Goal: Obtain resource: Download file/media

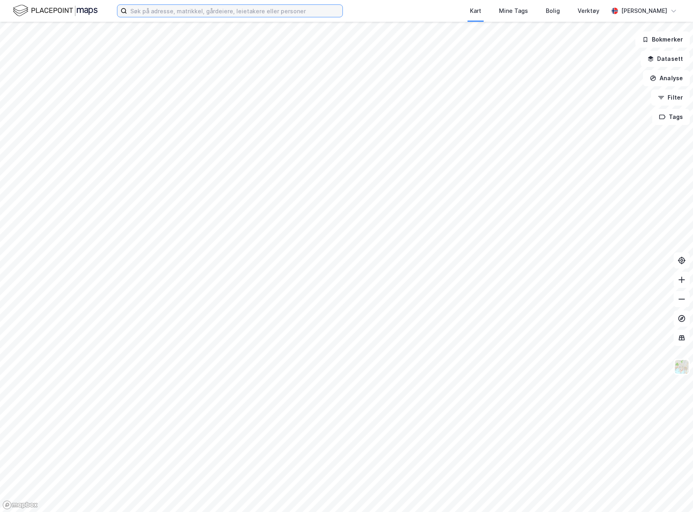
click at [210, 8] on input at bounding box center [234, 11] width 215 height 12
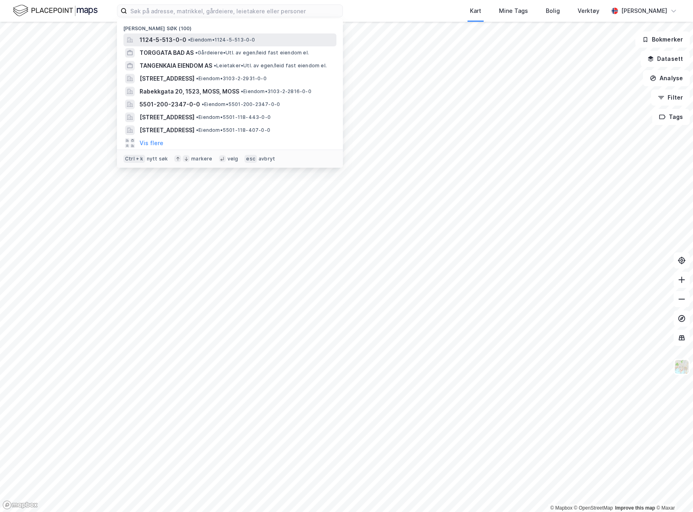
click at [180, 42] on span "1124-5-513-0-0" at bounding box center [163, 40] width 47 height 10
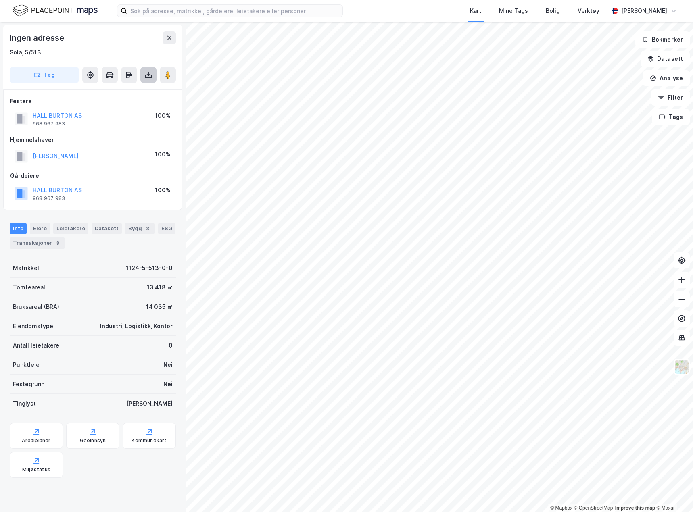
click at [151, 72] on icon at bounding box center [148, 75] width 8 height 8
click at [146, 92] on div "Last ned grunnbok" at bounding box center [114, 91] width 86 height 13
